Goal: Task Accomplishment & Management: Use online tool/utility

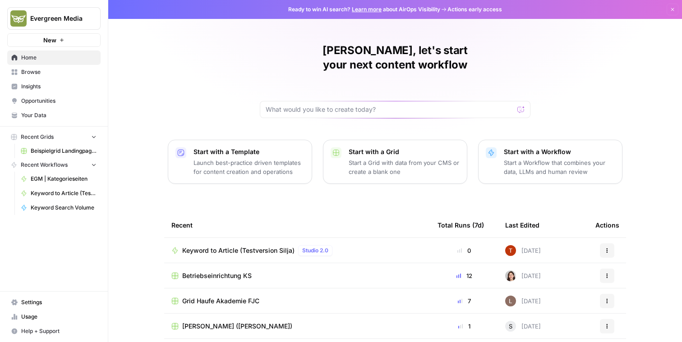
click at [43, 117] on span "Your Data" at bounding box center [58, 115] width 75 height 8
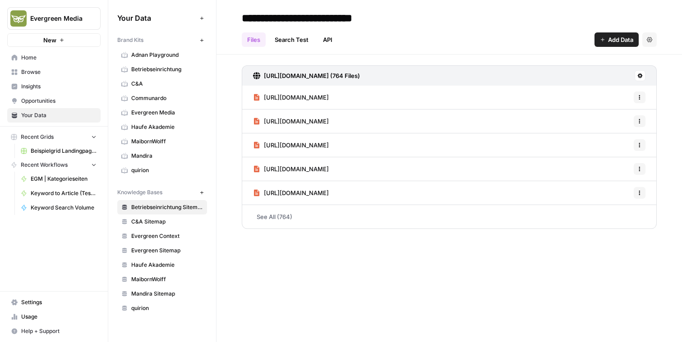
click at [165, 143] on span "MaibornWolff" at bounding box center [167, 142] width 72 height 8
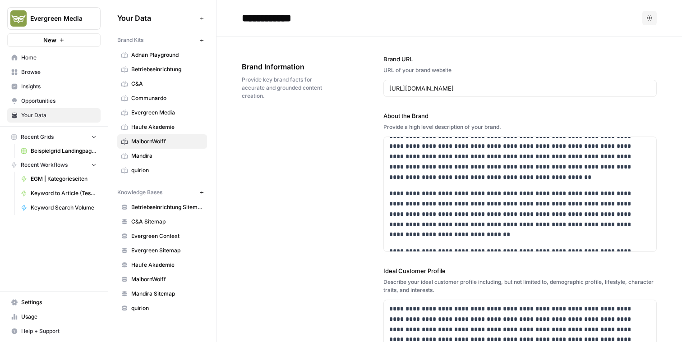
click at [37, 304] on span "Settings" at bounding box center [58, 303] width 75 height 8
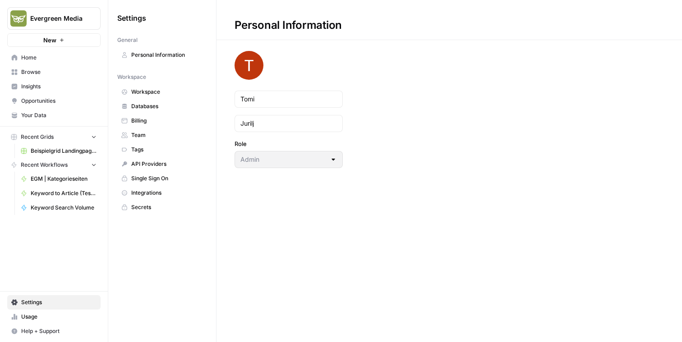
click at [153, 102] on span "Databases" at bounding box center [167, 106] width 72 height 8
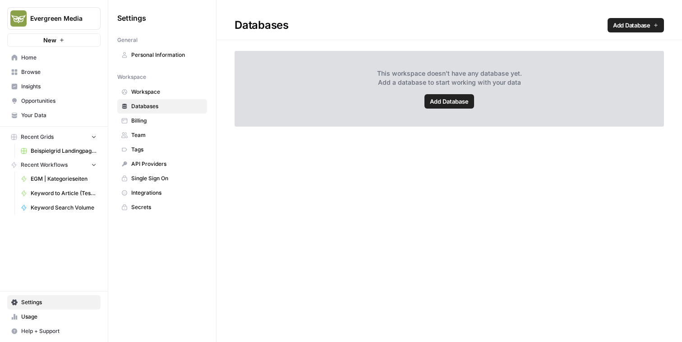
click at [436, 104] on span "Add Database" at bounding box center [449, 101] width 39 height 9
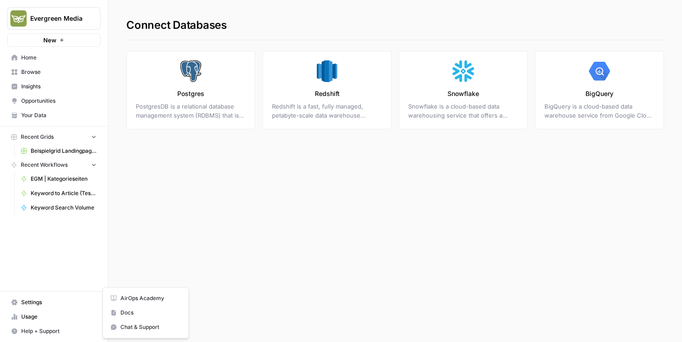
click at [42, 333] on span "Help + Support" at bounding box center [58, 332] width 75 height 8
click at [156, 314] on span "Docs" at bounding box center [150, 313] width 60 height 8
